Goal: Register for event/course

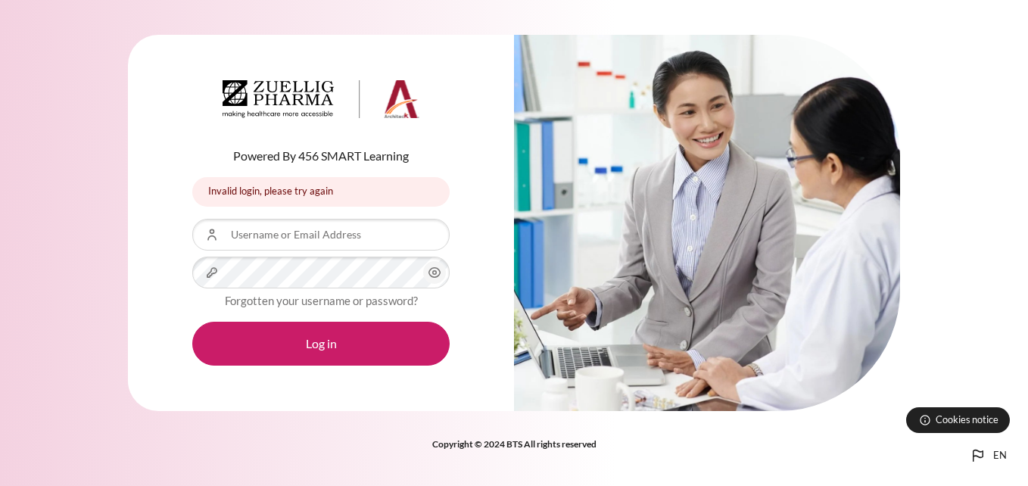
click at [307, 253] on form "Username or Email Address Password Forgotten your username or password? Log in" at bounding box center [320, 292] width 257 height 147
click at [294, 241] on input "Username or Email Address" at bounding box center [320, 235] width 257 height 32
type input "fjuliansyah@zuelligpharma.com"
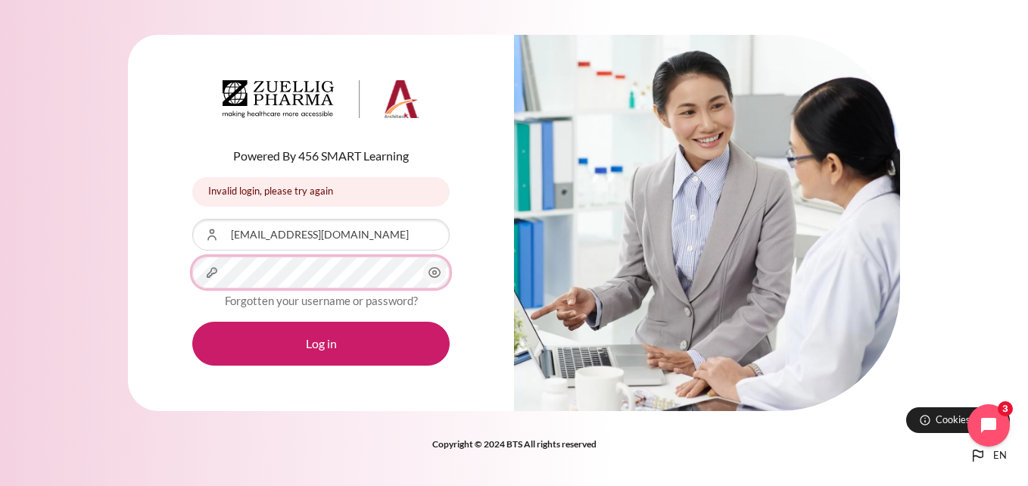
click at [192, 322] on button "Log in" at bounding box center [320, 344] width 257 height 44
click at [314, 236] on input "Username or Email Address" at bounding box center [320, 235] width 257 height 32
type input "fjuliansyah@zuelligpharma.com"
click at [433, 276] on icon "Content" at bounding box center [435, 273] width 18 height 18
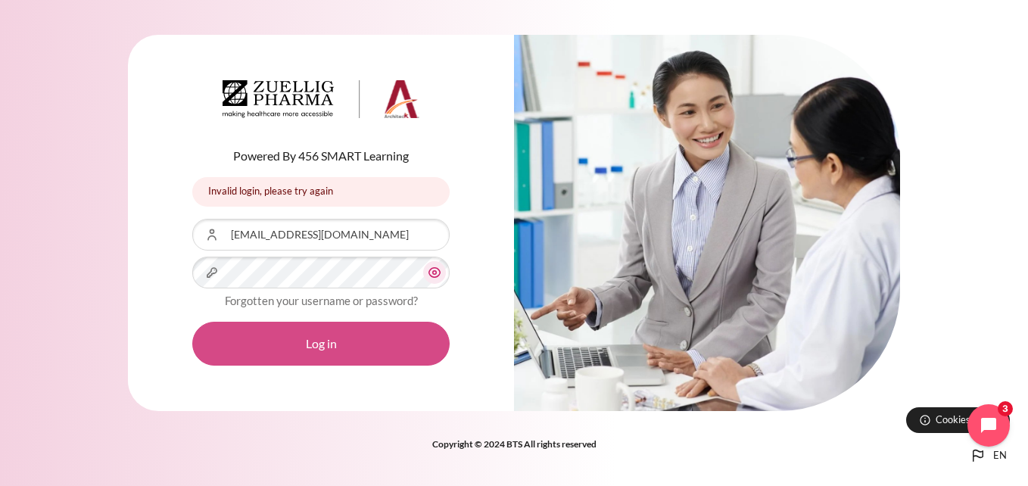
click at [395, 332] on button "Log in" at bounding box center [320, 344] width 257 height 44
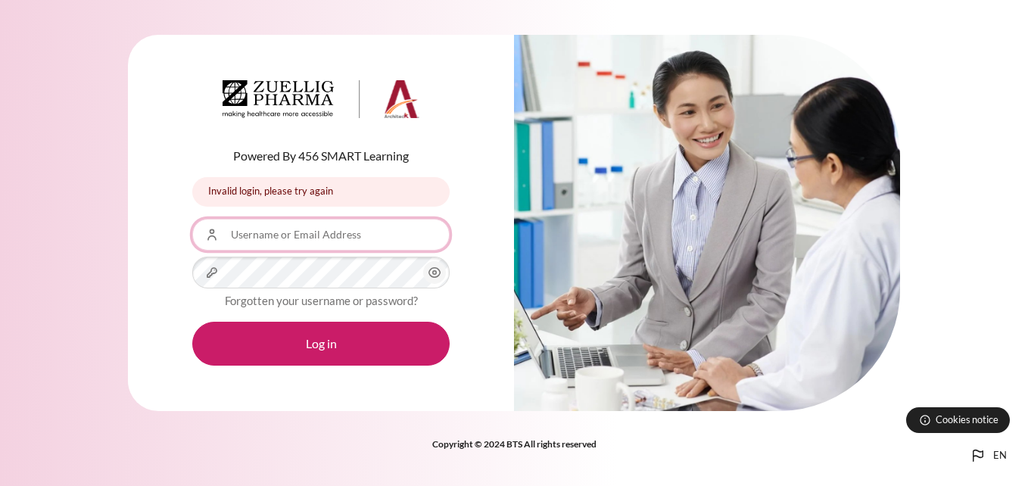
click at [358, 235] on input "Username or Email Address" at bounding box center [320, 235] width 257 height 32
type input "[EMAIL_ADDRESS][DOMAIN_NAME]"
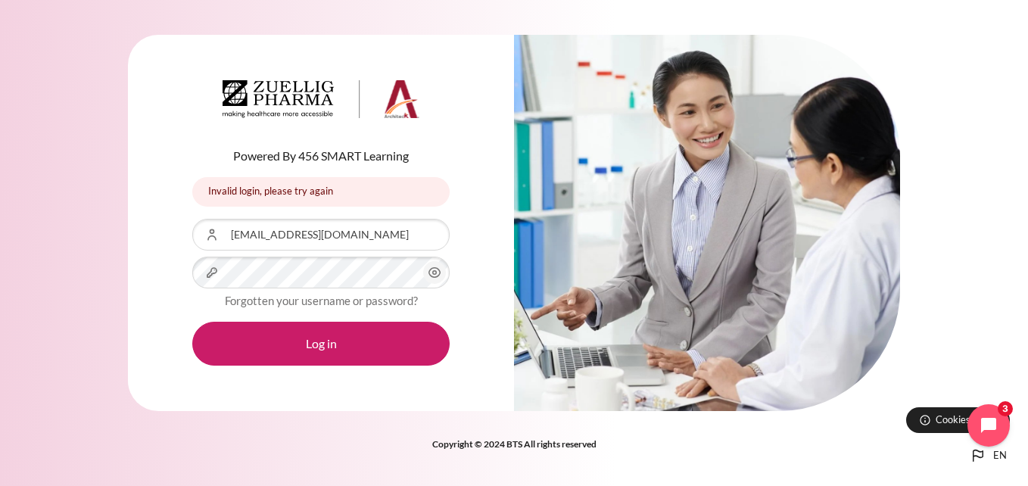
click at [317, 292] on div "Forgotten your username or password?" at bounding box center [320, 301] width 257 height 18
click at [429, 281] on icon "Content" at bounding box center [435, 273] width 18 height 18
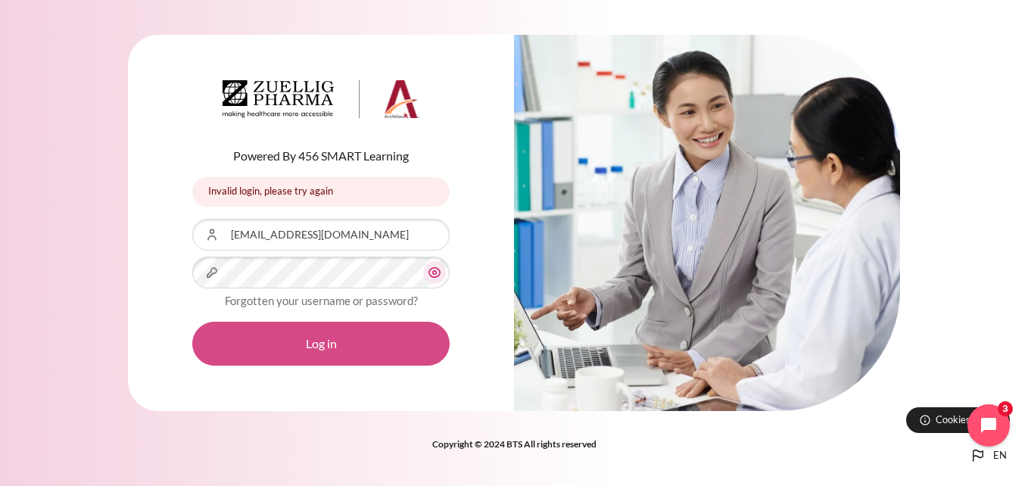
click at [373, 335] on button "Log in" at bounding box center [320, 344] width 257 height 44
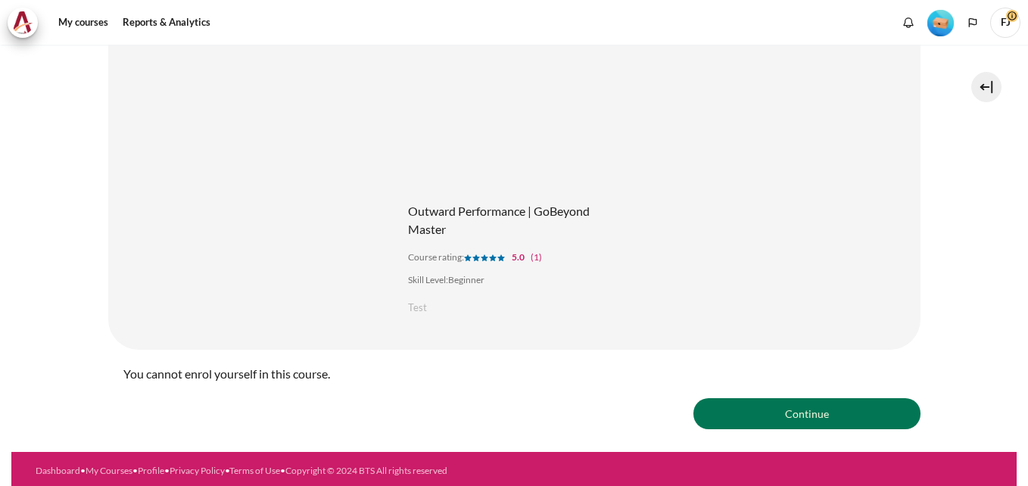
scroll to position [193, 0]
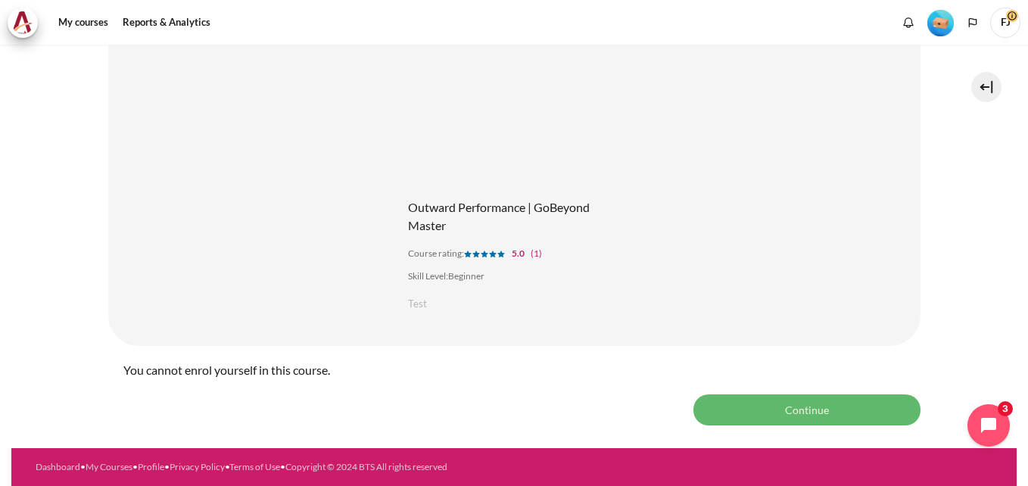
click at [788, 410] on button "Continue" at bounding box center [807, 410] width 227 height 30
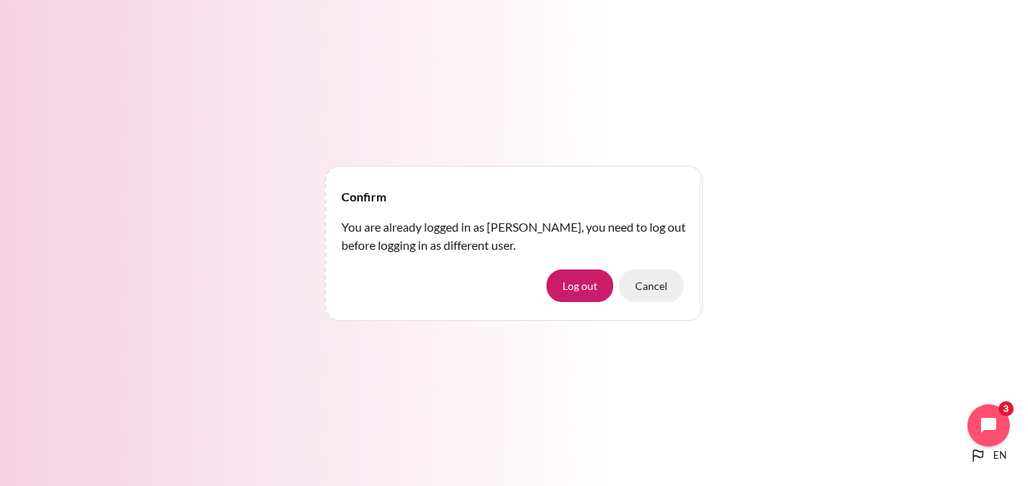
click at [669, 301] on button "Cancel" at bounding box center [651, 286] width 64 height 32
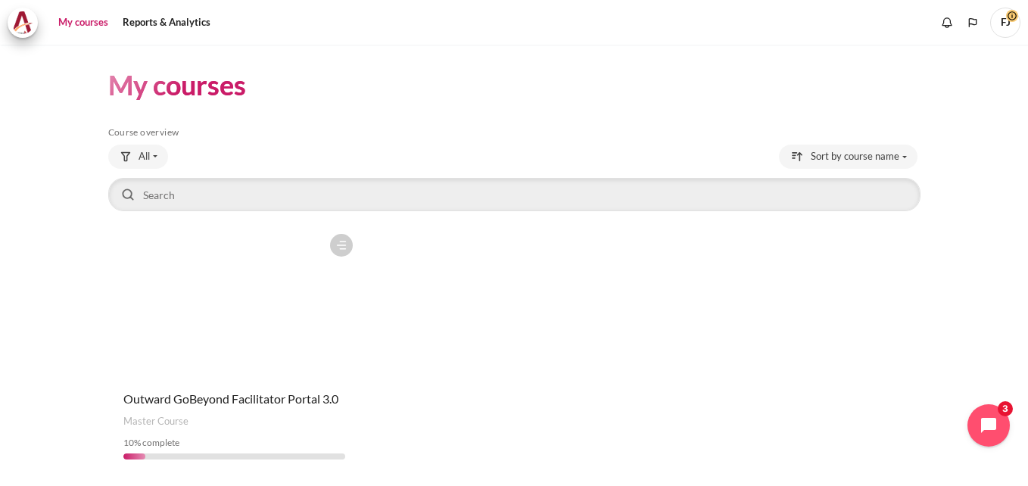
click at [223, 295] on figure "Content" at bounding box center [234, 301] width 253 height 151
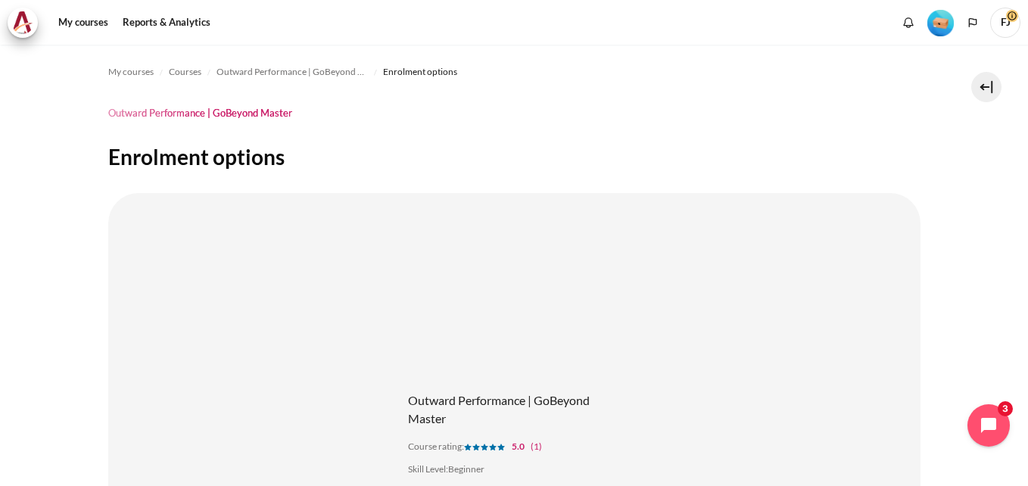
click at [529, 317] on figure "Content" at bounding box center [514, 303] width 242 height 151
click at [522, 282] on figure "Content" at bounding box center [514, 303] width 242 height 151
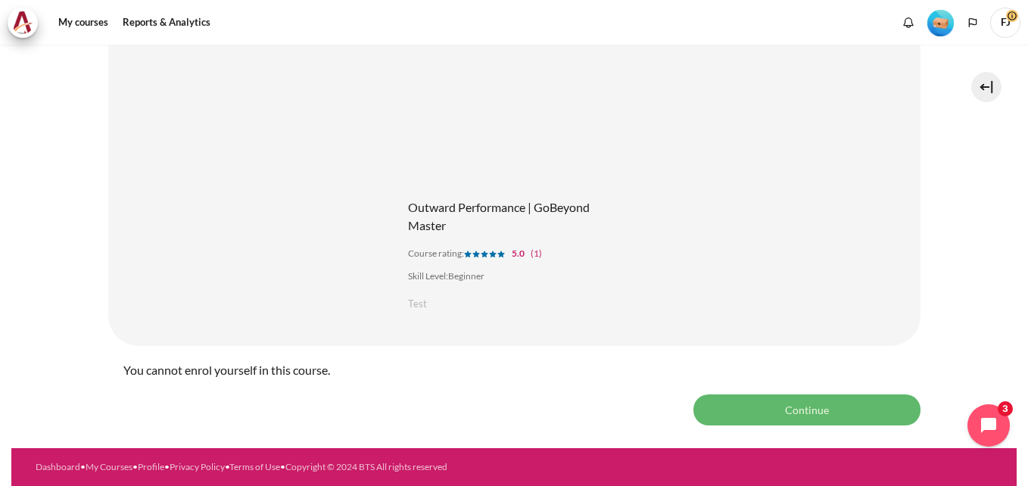
click at [800, 414] on button "Continue" at bounding box center [807, 410] width 227 height 30
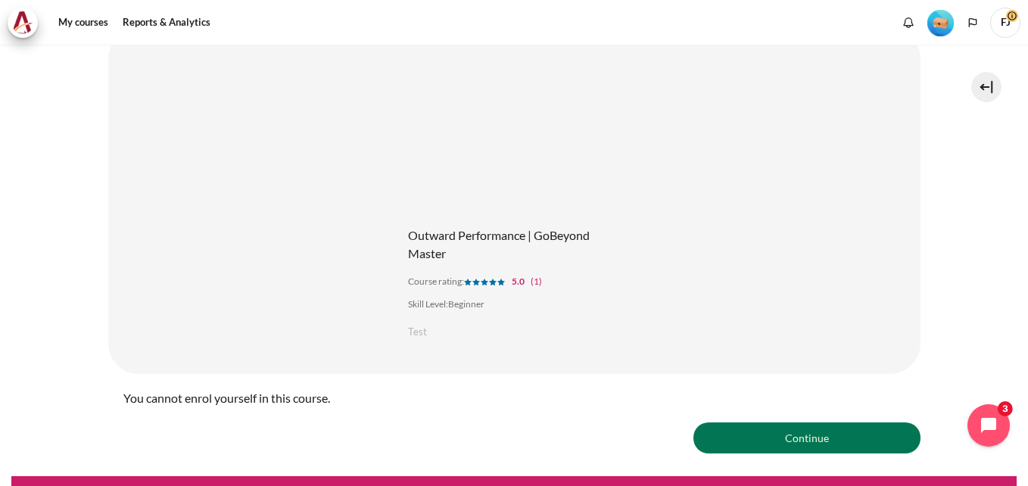
scroll to position [193, 0]
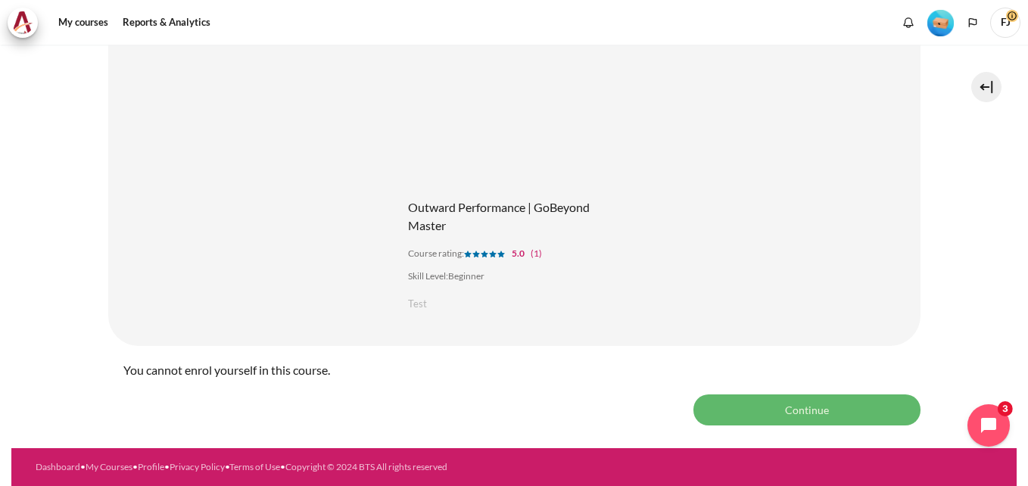
click at [726, 404] on button "Continue" at bounding box center [807, 410] width 227 height 30
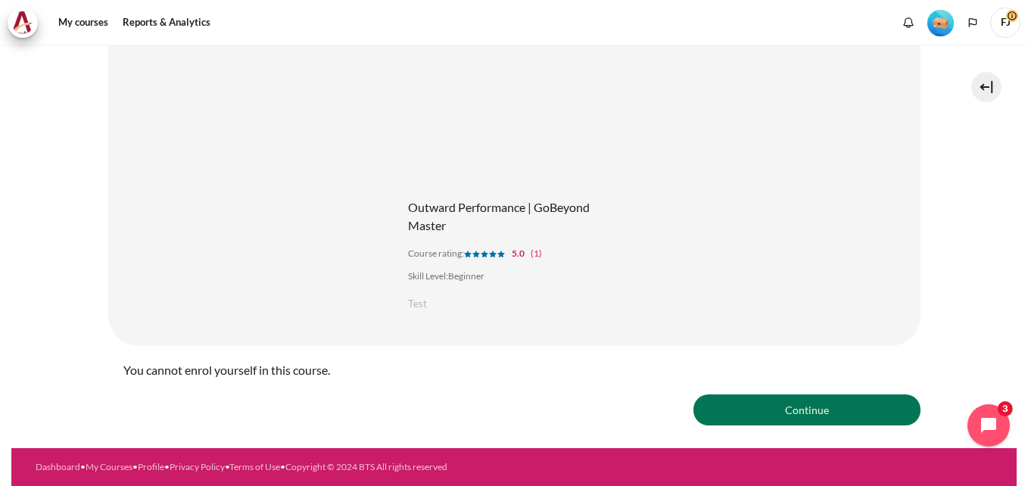
scroll to position [0, 0]
